Goal: Information Seeking & Learning: Learn about a topic

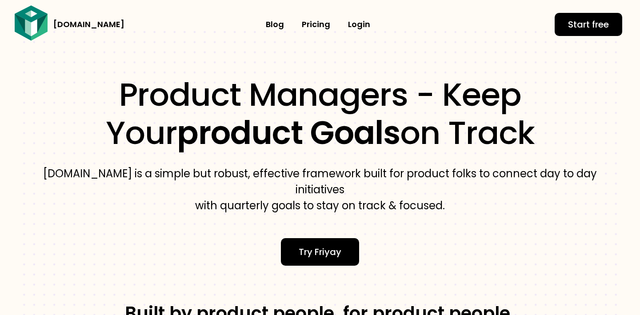
click at [314, 23] on link "Pricing​" at bounding box center [316, 24] width 46 height 20
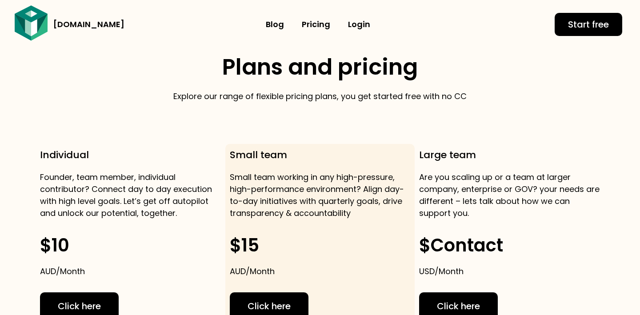
click at [65, 24] on link "[DOMAIN_NAME]" at bounding box center [88, 24] width 71 height 11
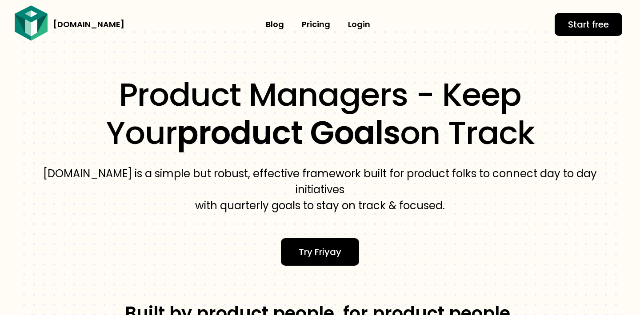
click at [46, 24] on icon at bounding box center [39, 26] width 16 height 27
